Goal: Navigation & Orientation: Go to known website

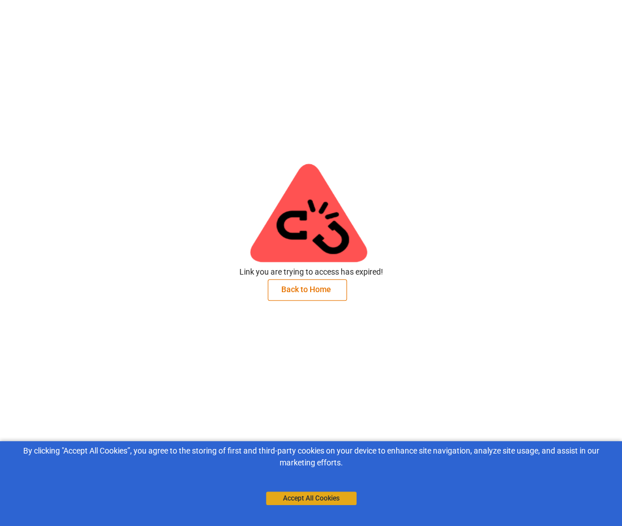
click at [308, 497] on button "Accept All Cookies" at bounding box center [311, 499] width 91 height 14
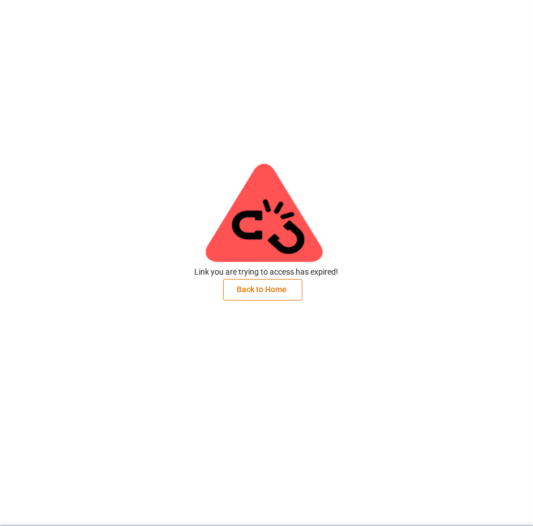
click at [386, 298] on div "Link you are trying to access has expired! Back to Home" at bounding box center [266, 210] width 533 height 421
click at [351, 303] on div "Link you are trying to access has expired! Back to Home" at bounding box center [266, 210] width 533 height 421
